Goal: Task Accomplishment & Management: Use online tool/utility

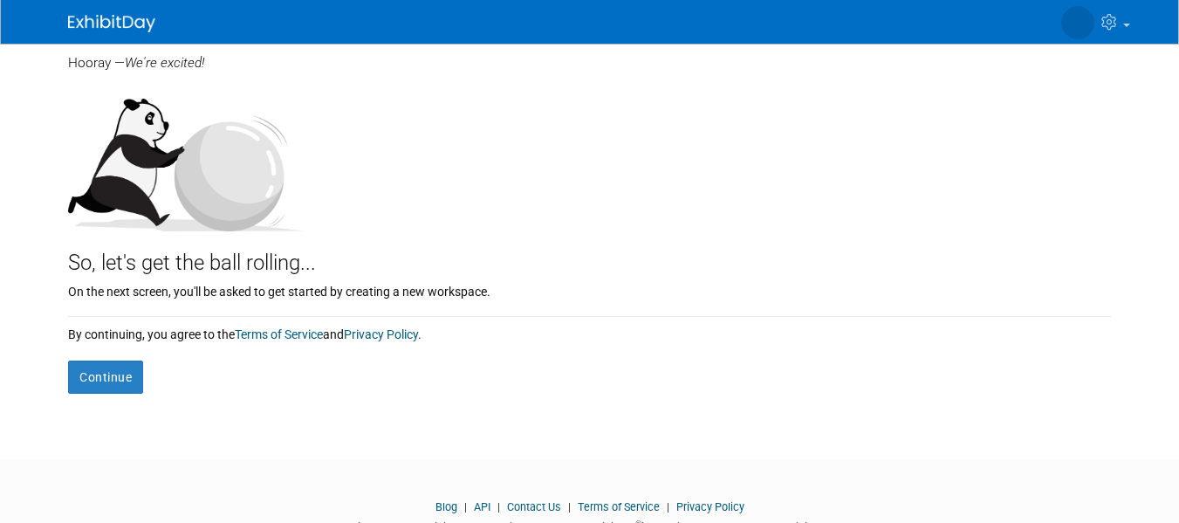
scroll to position [151, 0]
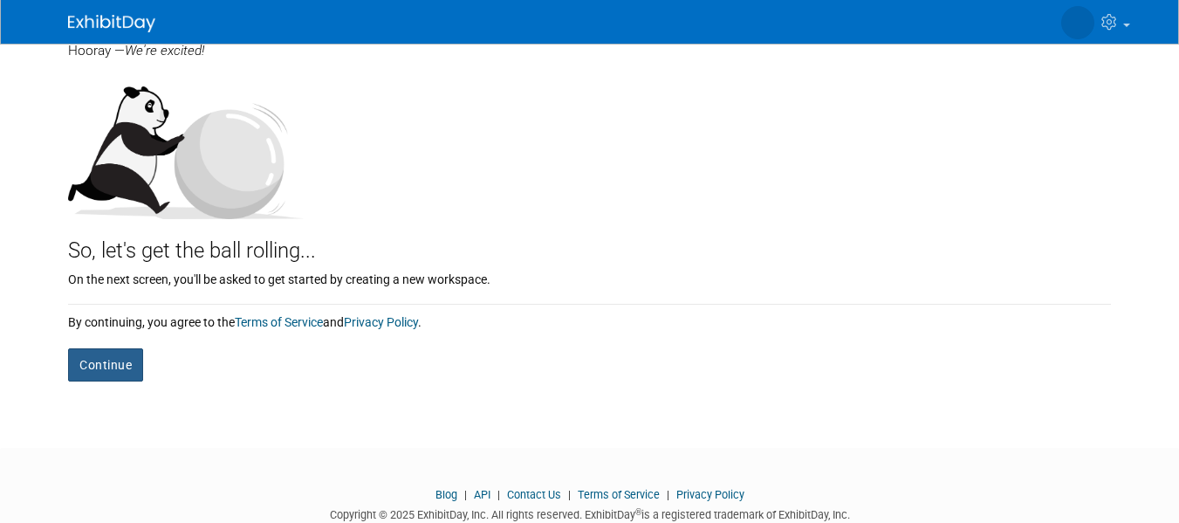
click at [123, 364] on button "Continue" at bounding box center [105, 364] width 75 height 33
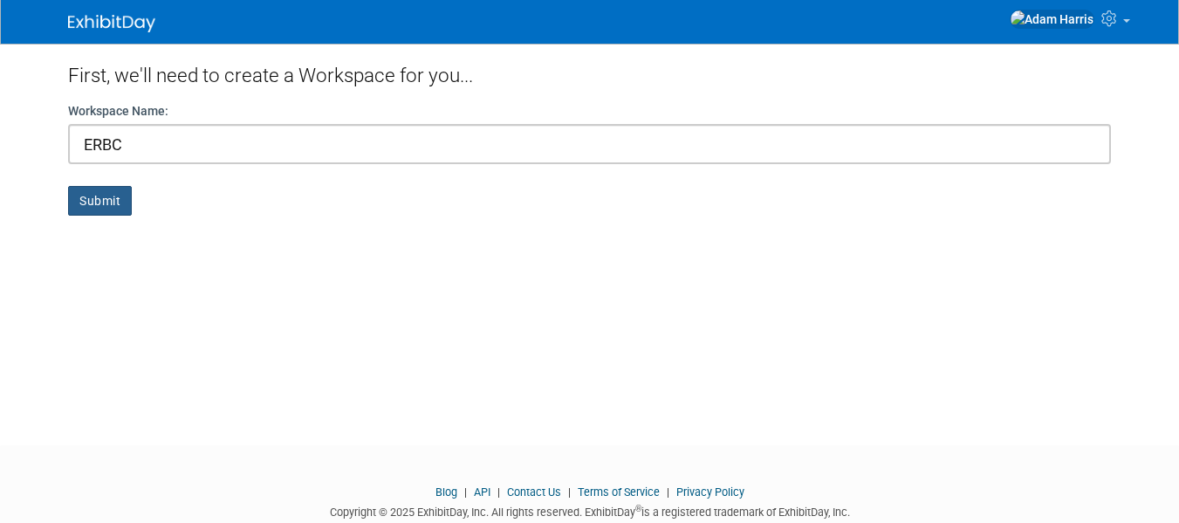
type input "ERBC"
click at [113, 202] on button "Submit" at bounding box center [100, 201] width 64 height 30
